Goal: Task Accomplishment & Management: Manage account settings

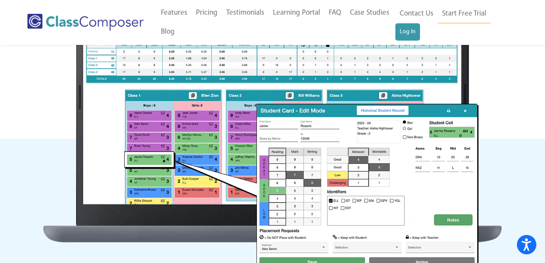
scroll to position [477, 0]
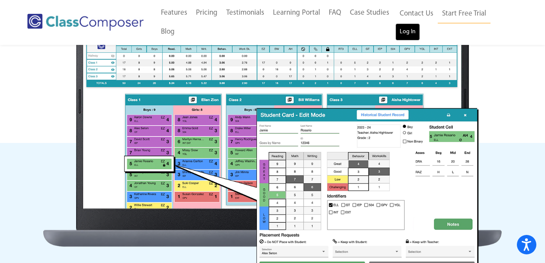
click at [414, 28] on link "Log In" at bounding box center [407, 31] width 25 height 17
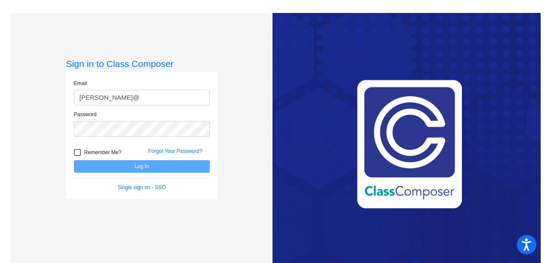
type input "levans@lgusd.org"
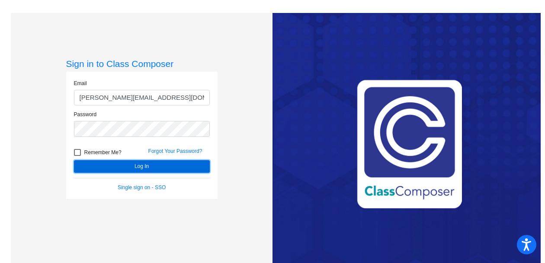
click at [140, 168] on button "Log In" at bounding box center [142, 166] width 136 height 13
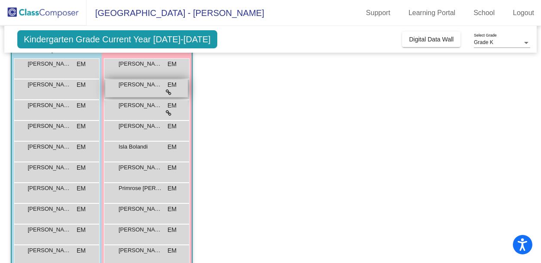
scroll to position [108, 0]
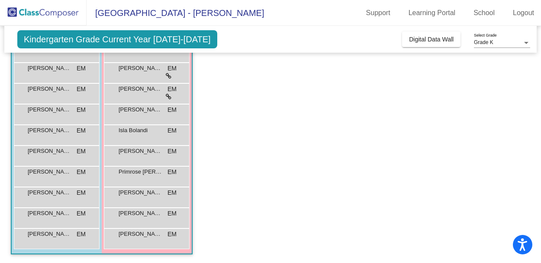
drag, startPoint x: 190, startPoint y: 247, endPoint x: 244, endPoint y: 251, distance: 54.3
click at [244, 251] on app-classroom "Class 1 picture_as_pdf Lisa Evans Add Student First Name Last Name Student Id (…" at bounding box center [270, 125] width 519 height 278
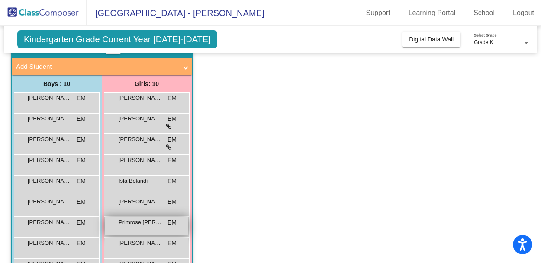
scroll to position [66, 0]
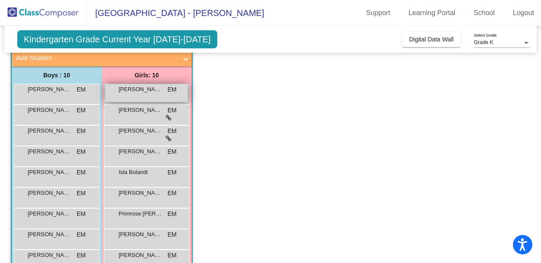
click at [140, 90] on span "Amelia Pavlovska" at bounding box center [140, 89] width 43 height 9
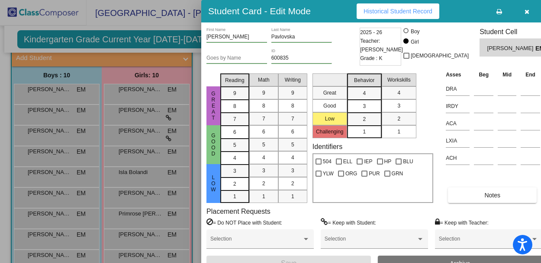
click at [194, 67] on div at bounding box center [270, 131] width 541 height 263
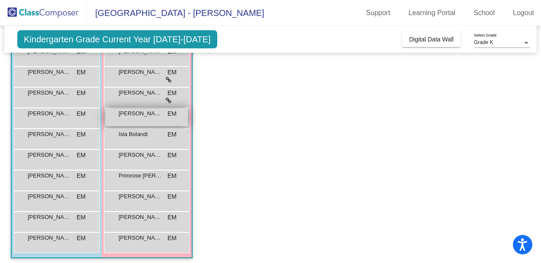
scroll to position [108, 0]
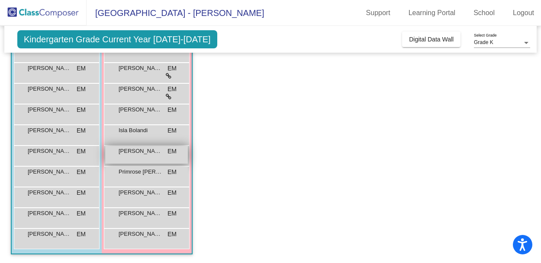
click at [138, 154] on span "Lana Skandakumaran" at bounding box center [140, 151] width 43 height 9
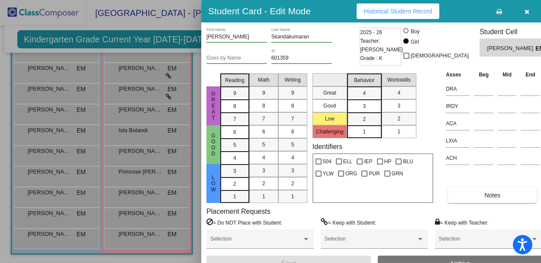
scroll to position [0, 0]
drag, startPoint x: 445, startPoint y: 44, endPoint x: 442, endPoint y: -13, distance: 56.8
click at [442, 0] on html "Accessibility Screen-Reader Guide, Feedback, and Issue Reporting | New window V…" at bounding box center [270, 131] width 541 height 263
click at [104, 57] on div at bounding box center [270, 131] width 541 height 263
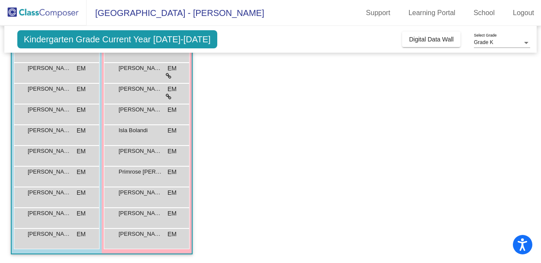
click at [530, 43] on div "Kindergarten Grade Current Year 2025-2026 Add, Move, or Retain Students Off On …" at bounding box center [270, 39] width 532 height 27
click at [525, 41] on div at bounding box center [526, 43] width 8 height 6
click at [497, 42] on span "Grade K" at bounding box center [502, 43] width 56 height 16
click at [485, 42] on span "Grade K" at bounding box center [483, 42] width 19 height 6
click at [156, 214] on div at bounding box center [270, 131] width 541 height 263
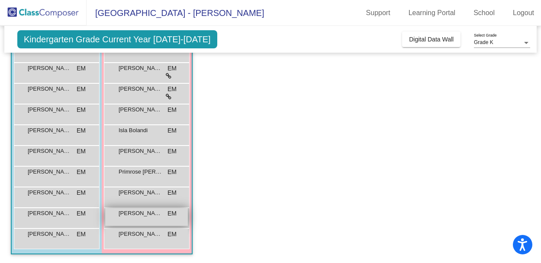
click at [156, 214] on span "Rosemary Rasura" at bounding box center [140, 213] width 43 height 9
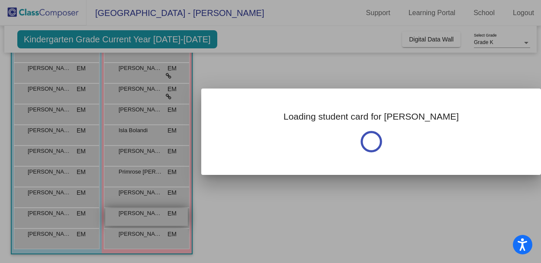
click at [156, 214] on div at bounding box center [270, 131] width 541 height 263
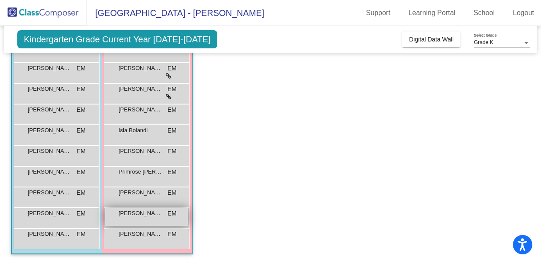
click at [156, 214] on span "Rosemary Rasura" at bounding box center [140, 213] width 43 height 9
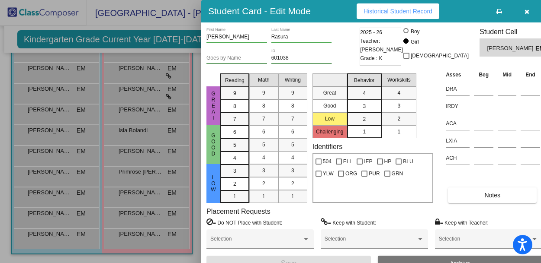
click at [6, 77] on div at bounding box center [270, 131] width 541 height 263
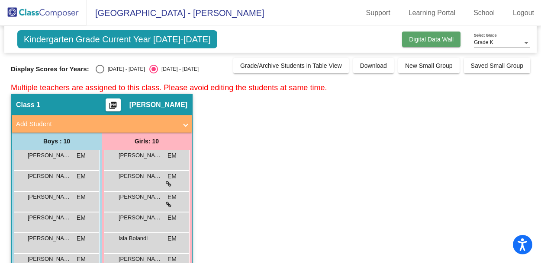
click at [431, 37] on span "Digital Data Wall" at bounding box center [431, 39] width 45 height 7
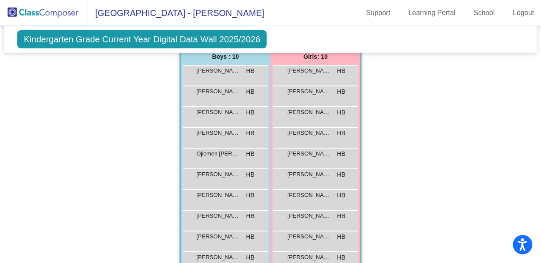
scroll to position [464, 0]
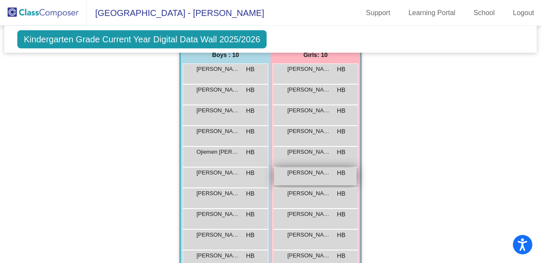
click at [323, 175] on div "Jewel Juarez HB lock do_not_disturb_alt" at bounding box center [315, 177] width 83 height 18
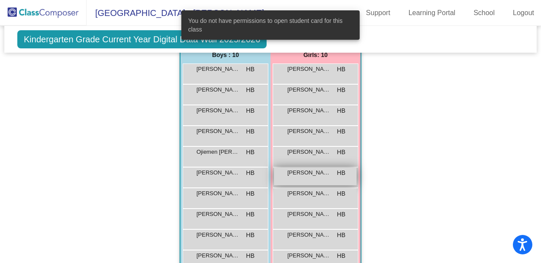
click at [323, 175] on div "Jewel Juarez HB lock do_not_disturb_alt" at bounding box center [315, 177] width 83 height 18
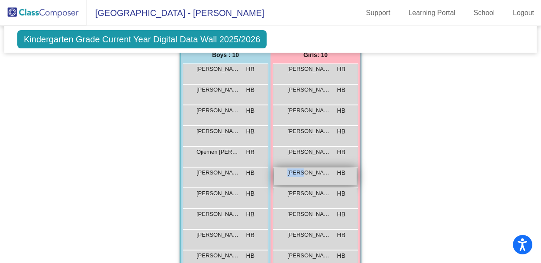
click at [323, 175] on div "Jewel Juarez HB lock do_not_disturb_alt" at bounding box center [315, 177] width 83 height 18
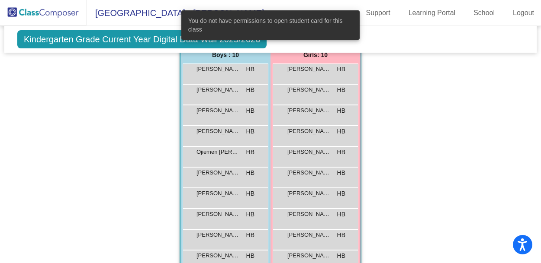
click at [468, 131] on div "Hallway - Hallway Class picture_as_pdf Add Student First Name Last Name Student…" at bounding box center [270, 16] width 519 height 538
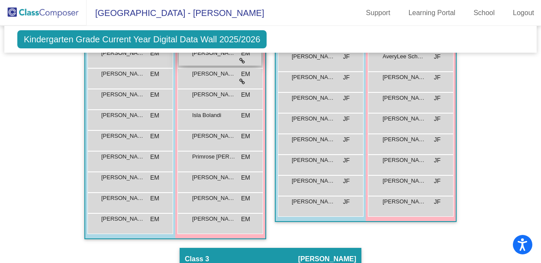
scroll to position [246, 0]
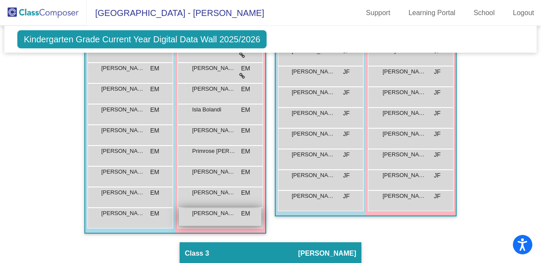
click at [208, 213] on span "Valerie Rudnick" at bounding box center [213, 213] width 43 height 9
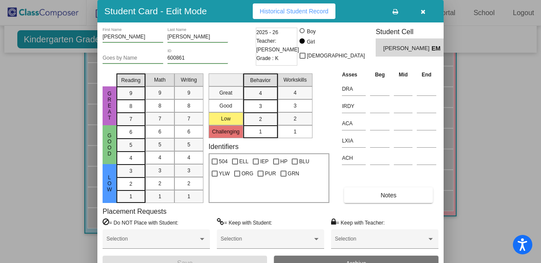
click at [286, 42] on span "Teacher: Erin McEnery" at bounding box center [277, 45] width 43 height 17
click at [430, 239] on div at bounding box center [430, 239] width 4 height 2
click at [425, 219] on div at bounding box center [270, 131] width 541 height 263
click at [288, 39] on span "Teacher: Erin McEnery" at bounding box center [277, 45] width 43 height 17
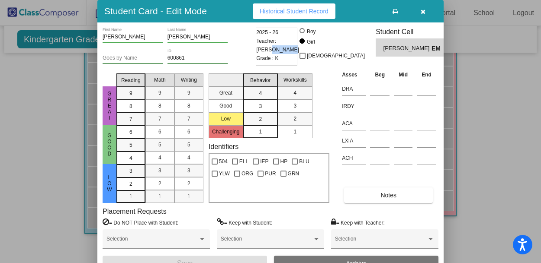
click at [288, 39] on span "Teacher: Erin McEnery" at bounding box center [277, 45] width 43 height 17
click at [282, 39] on span "Teacher: Erin McEnery" at bounding box center [277, 45] width 43 height 17
click at [34, 96] on div at bounding box center [270, 131] width 541 height 263
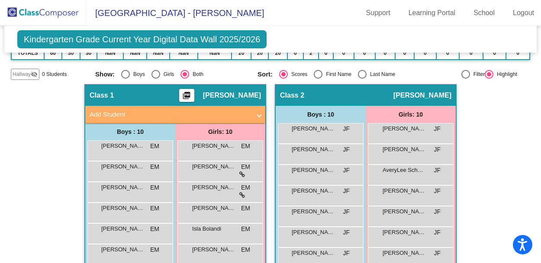
scroll to position [118, 0]
